Goal: Task Accomplishment & Management: Manage account settings

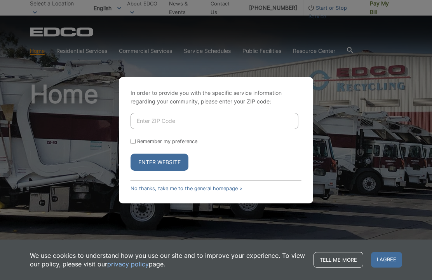
click at [266, 129] on input "Enter ZIP Code" at bounding box center [215, 121] width 168 height 16
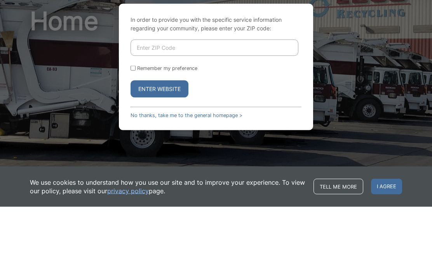
type input "92131"
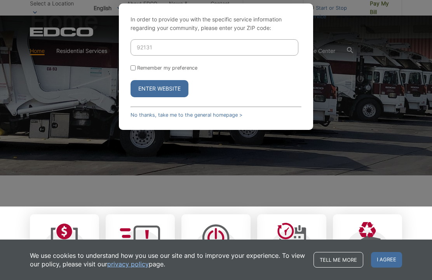
click at [124, 87] on div "In order to provide you with the specific service information regarding your co…" at bounding box center [216, 66] width 194 height 126
click at [157, 97] on button "Enter Website" at bounding box center [160, 88] width 58 height 17
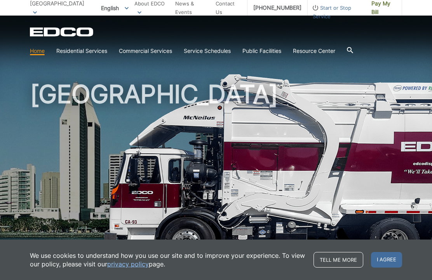
click at [393, 260] on span "I agree" at bounding box center [386, 260] width 31 height 16
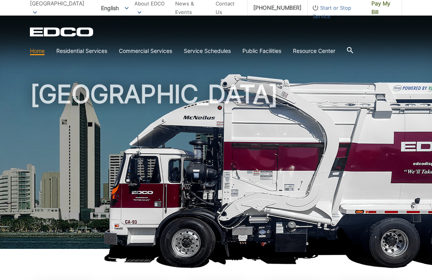
click at [0, 0] on link "Trash" at bounding box center [0, 0] width 0 height 0
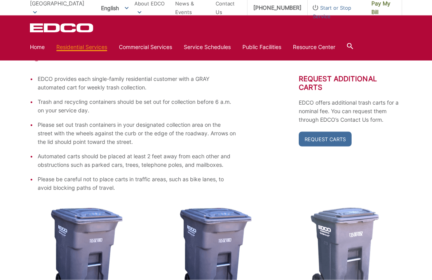
scroll to position [134, 0]
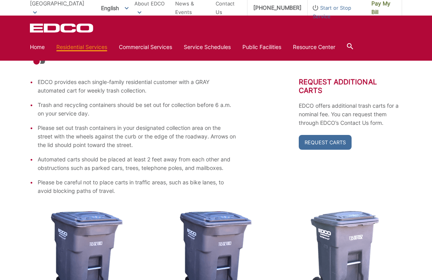
click at [340, 9] on span "Start or Stop Service" at bounding box center [337, 11] width 58 height 17
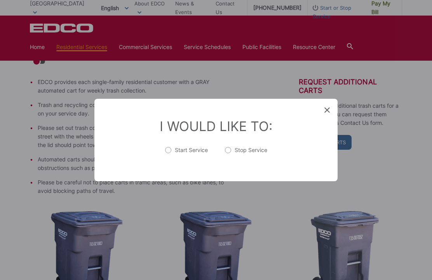
click at [227, 152] on label "Stop Service" at bounding box center [246, 154] width 42 height 16
radio input "true"
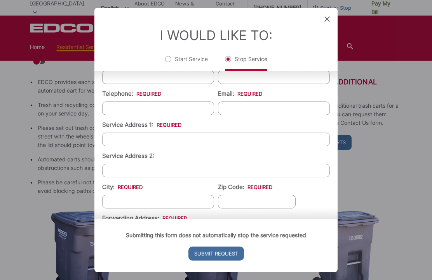
scroll to position [115, 0]
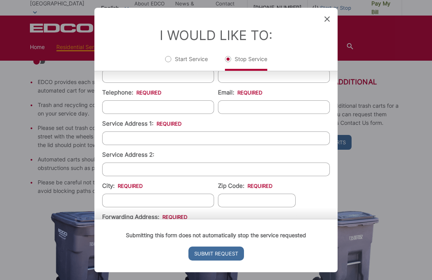
click at [404, 27] on div "Entry Status None In Progress Completed None None In Progress Completed I Would…" at bounding box center [216, 140] width 432 height 280
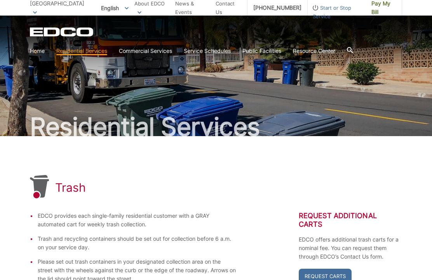
scroll to position [3, 0]
